Goal: Transaction & Acquisition: Purchase product/service

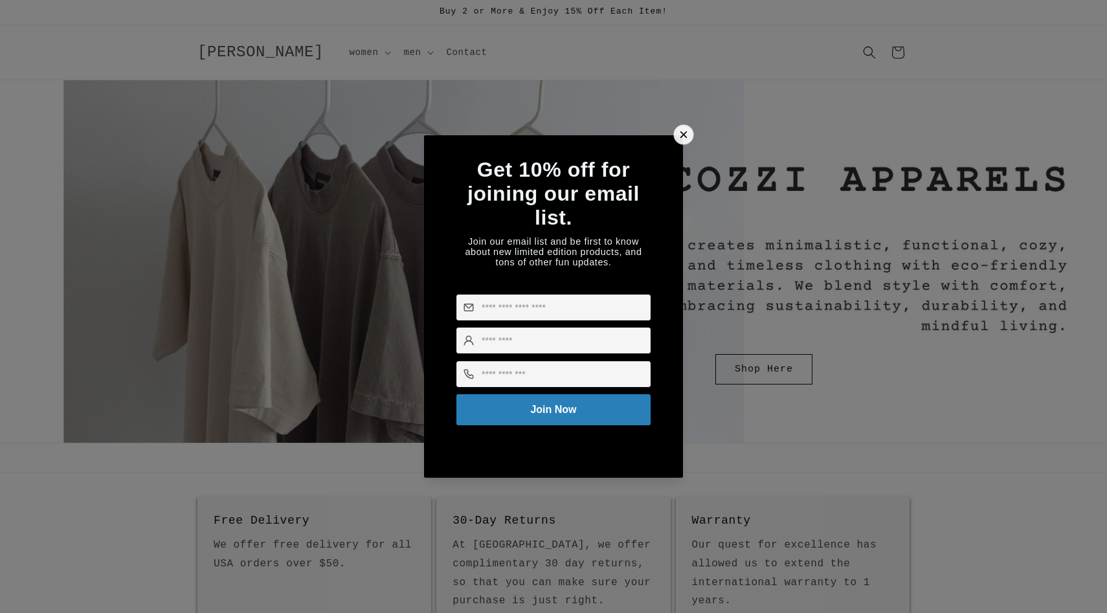
click at [678, 129] on icon at bounding box center [684, 135] width 14 height 14
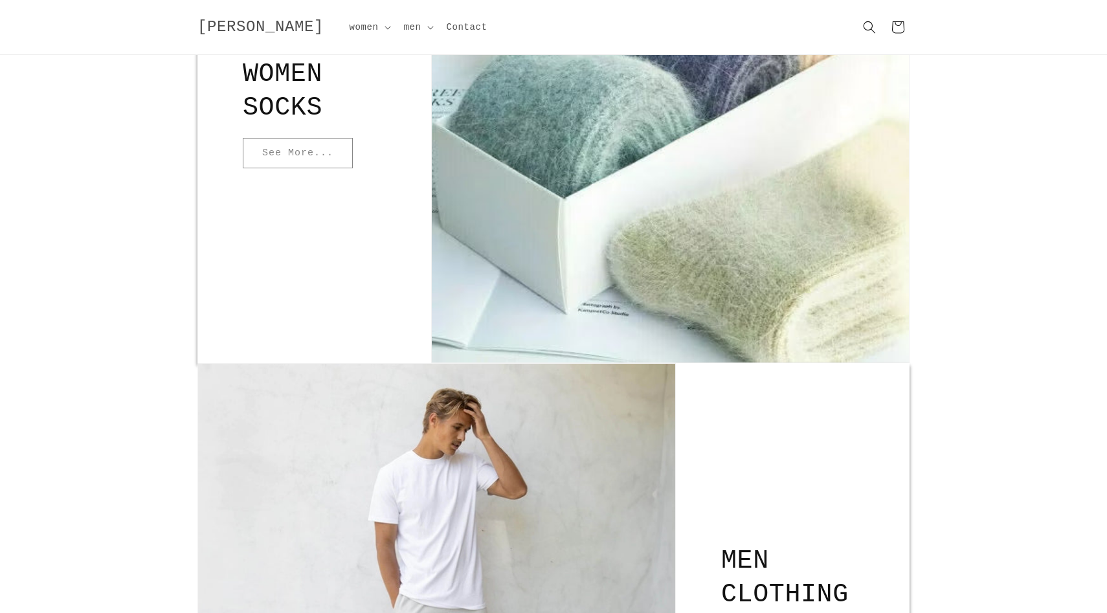
scroll to position [2546, 0]
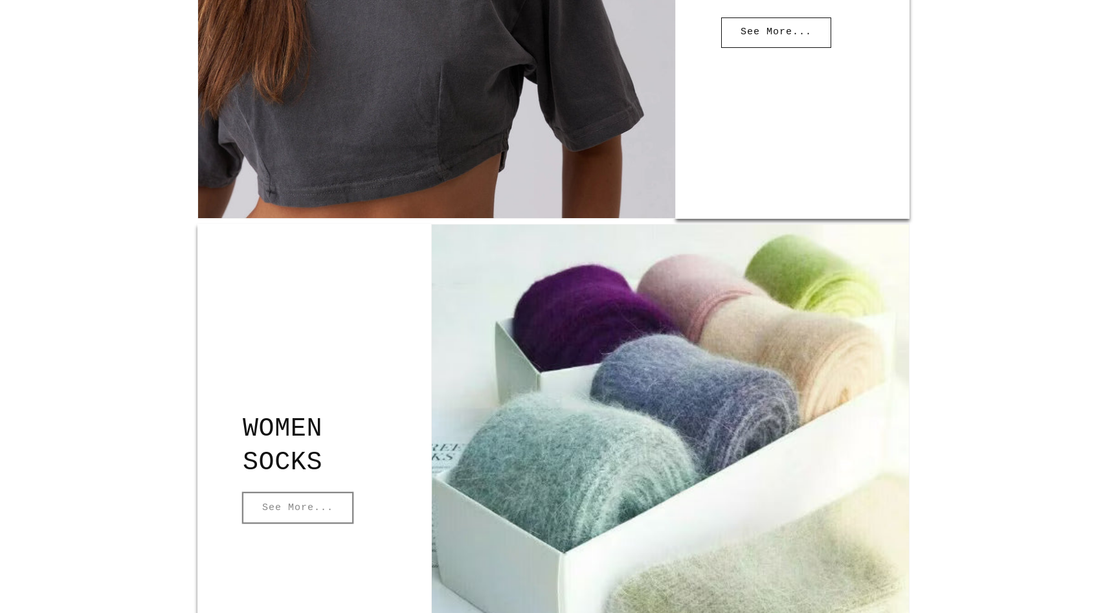
click at [332, 508] on link "See More..." at bounding box center [298, 508] width 110 height 30
click at [284, 499] on link "See More..." at bounding box center [298, 508] width 110 height 30
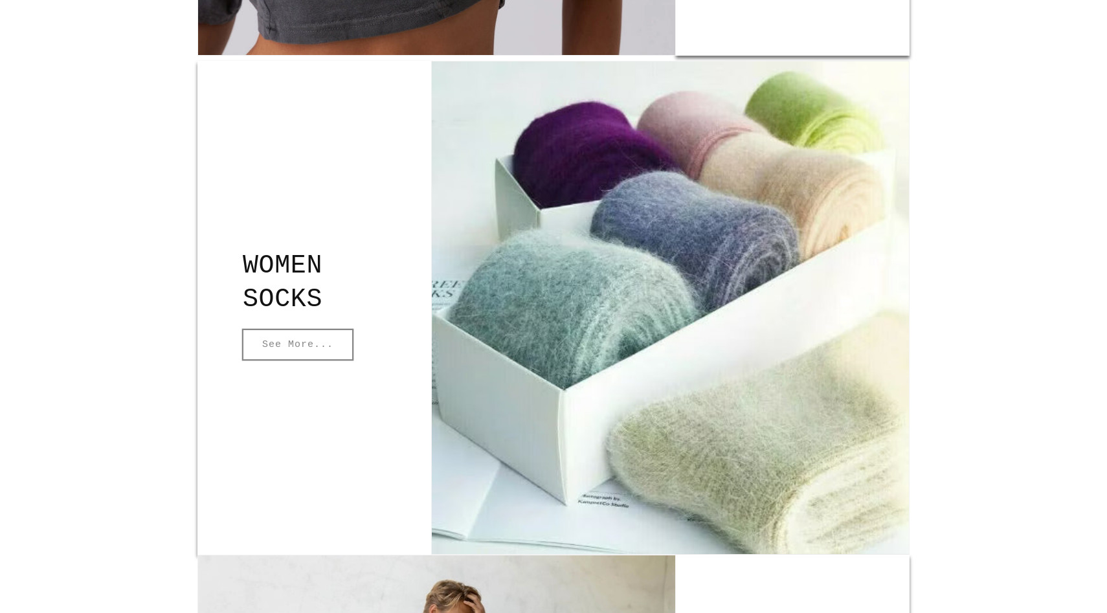
click at [293, 343] on link "See More..." at bounding box center [298, 345] width 110 height 30
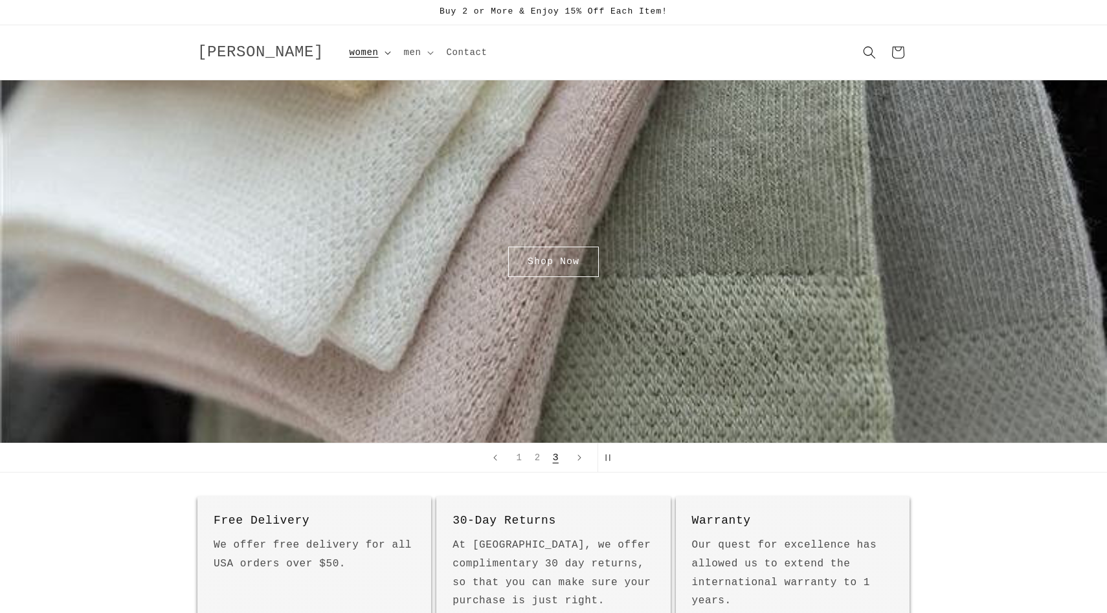
click at [385, 54] on icon at bounding box center [388, 53] width 6 height 4
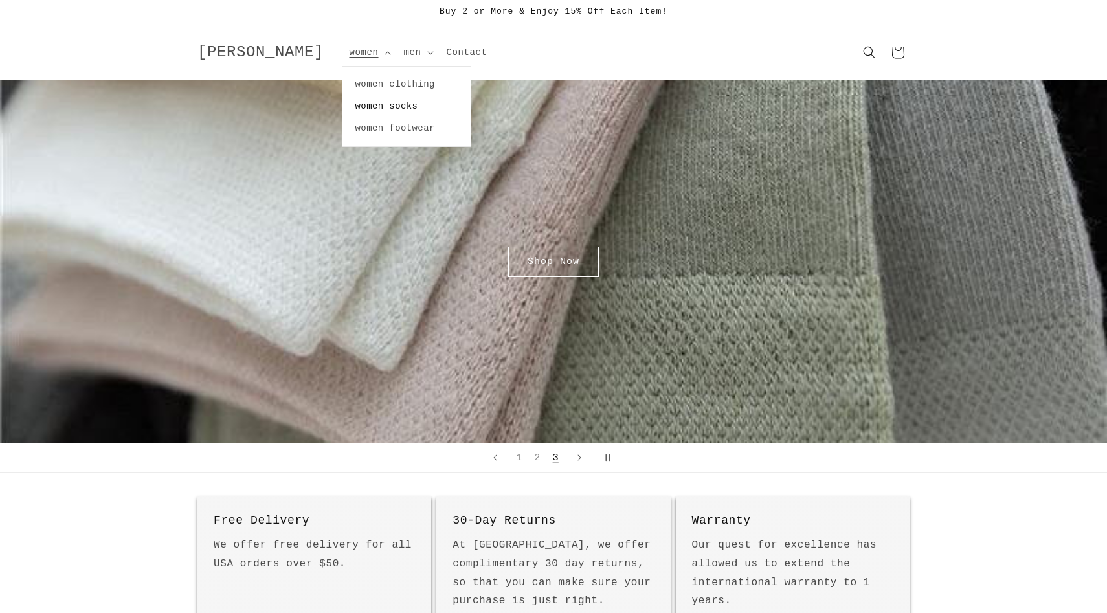
click at [353, 105] on link "women socks" at bounding box center [406, 106] width 128 height 22
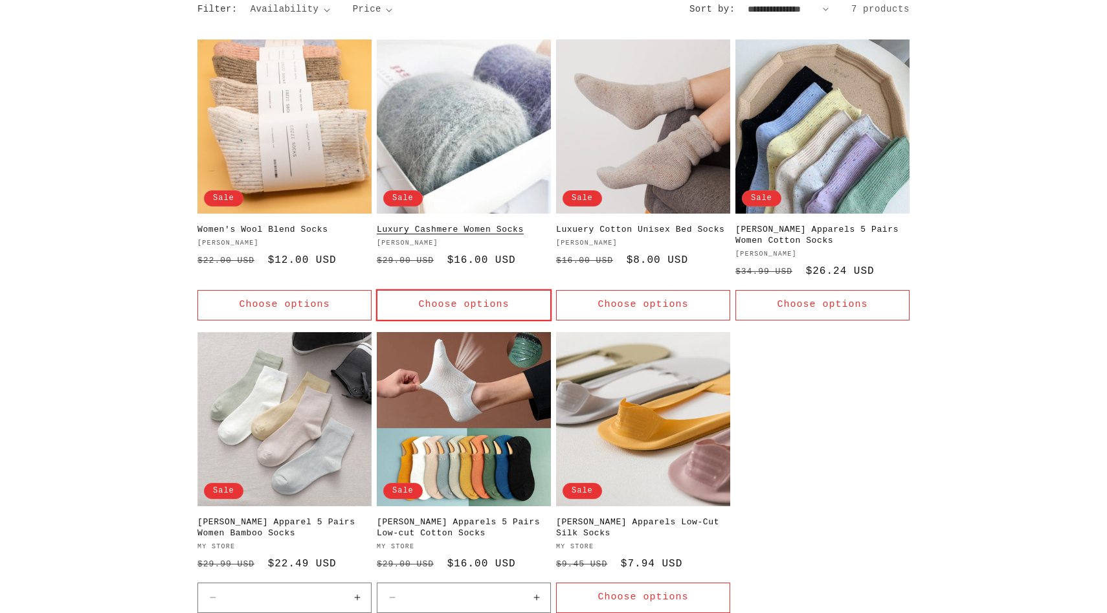
scroll to position [177, 0]
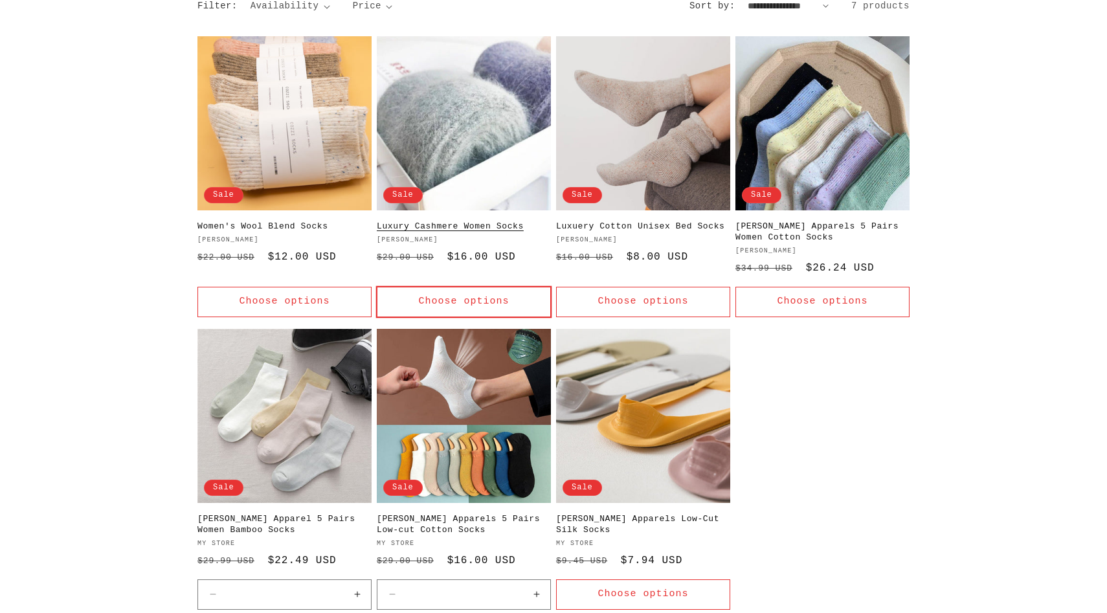
click at [468, 232] on link "Luxury Cashmere Women Socks" at bounding box center [464, 226] width 174 height 11
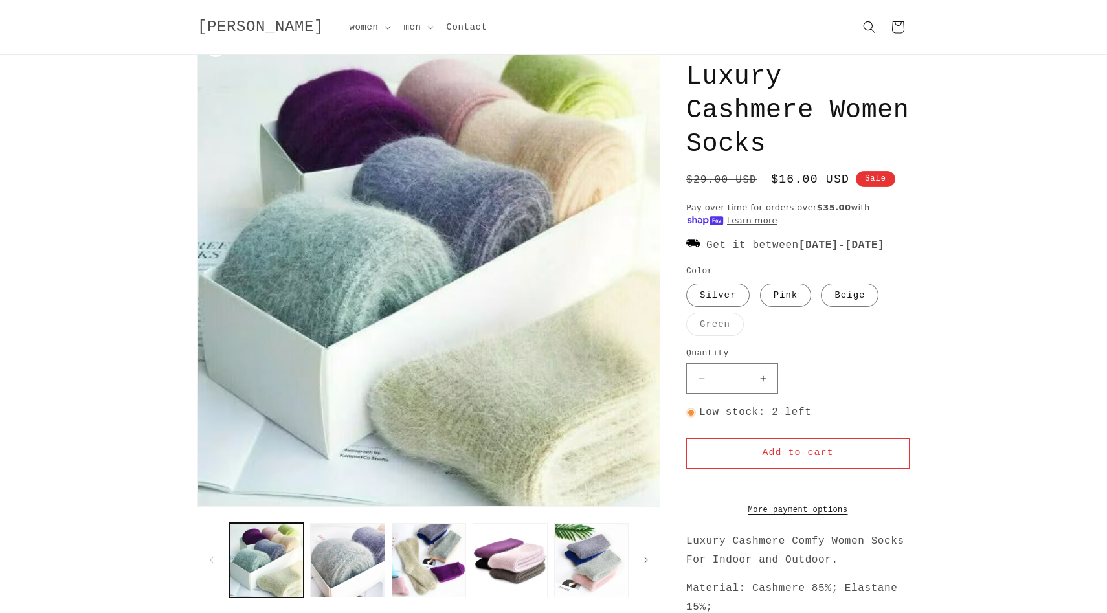
scroll to position [4, 0]
